Goal: Transaction & Acquisition: Purchase product/service

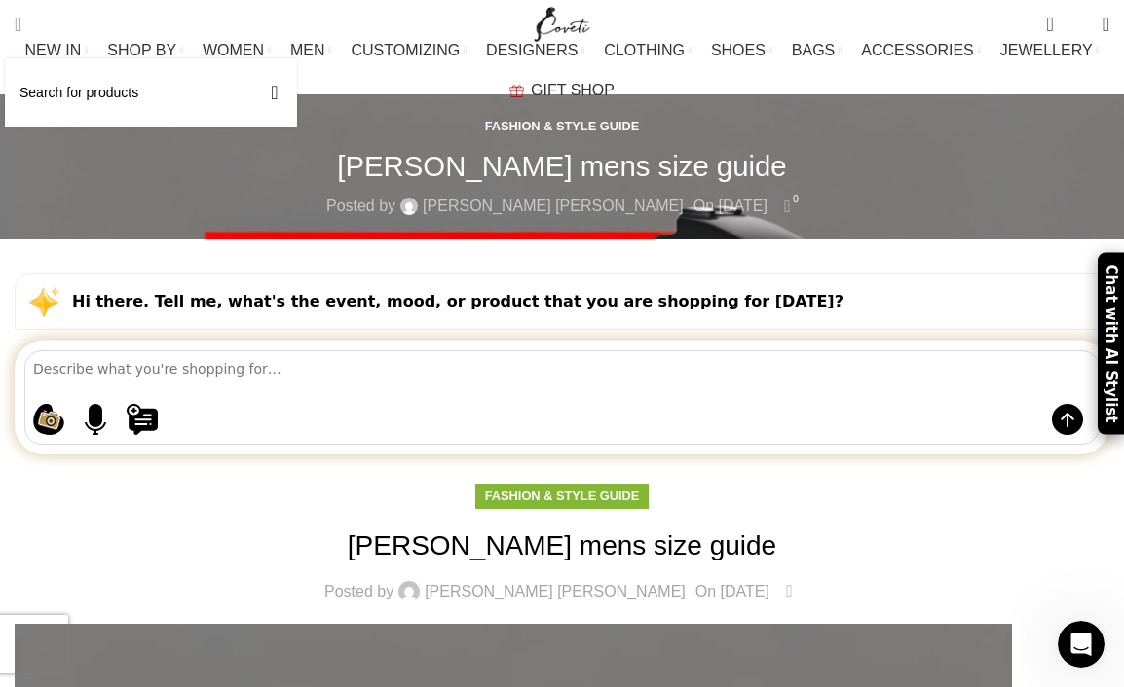
click at [21, 21] on span "Search" at bounding box center [18, 24] width 7 height 19
click at [68, 93] on input "Search" at bounding box center [151, 92] width 292 height 68
type input "[PERSON_NAME]"
click at [252, 58] on button "Search" at bounding box center [274, 92] width 45 height 68
